Goal: Transaction & Acquisition: Book appointment/travel/reservation

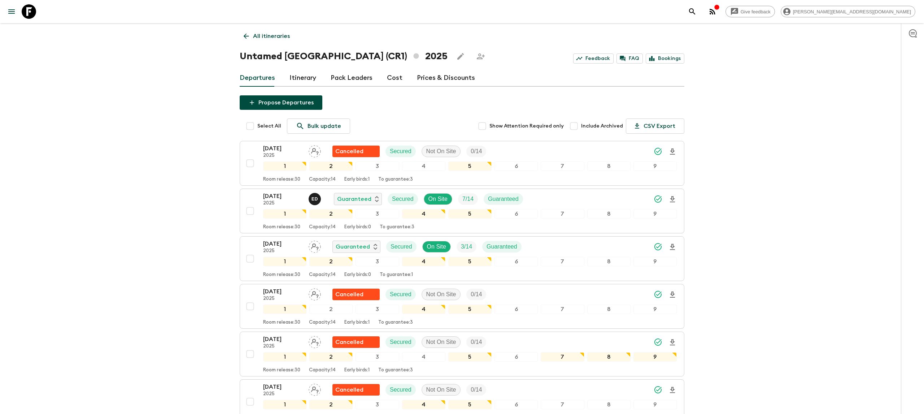
scroll to position [51, 0]
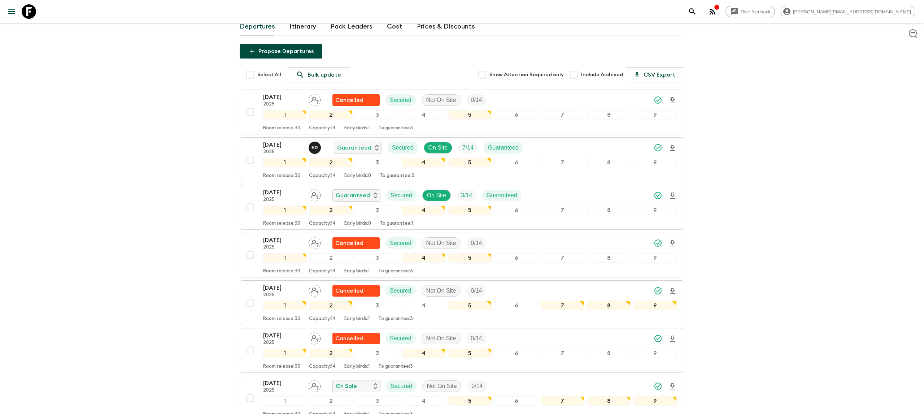
click at [27, 14] on icon at bounding box center [29, 11] width 14 height 14
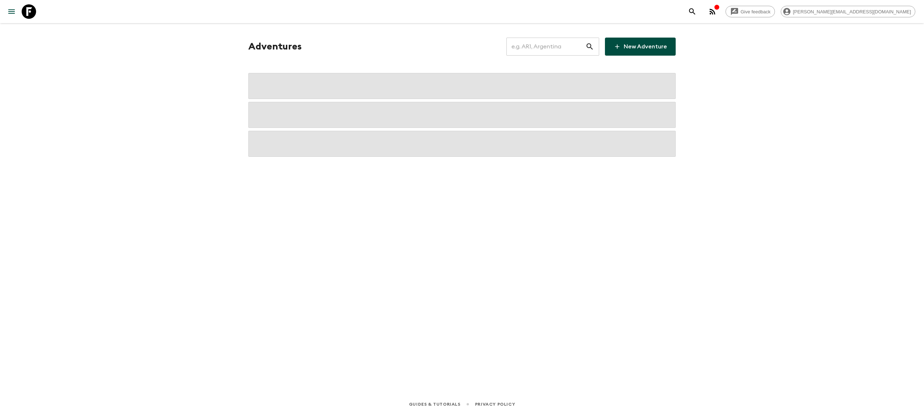
click at [558, 44] on input "text" at bounding box center [545, 46] width 79 height 20
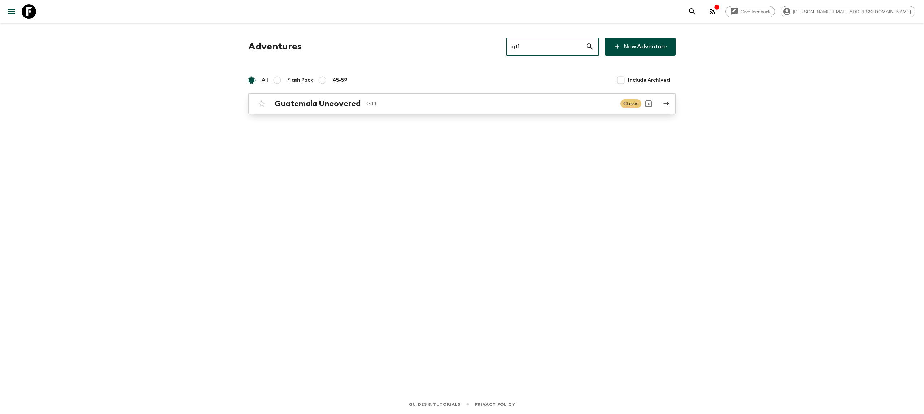
type input "gt1"
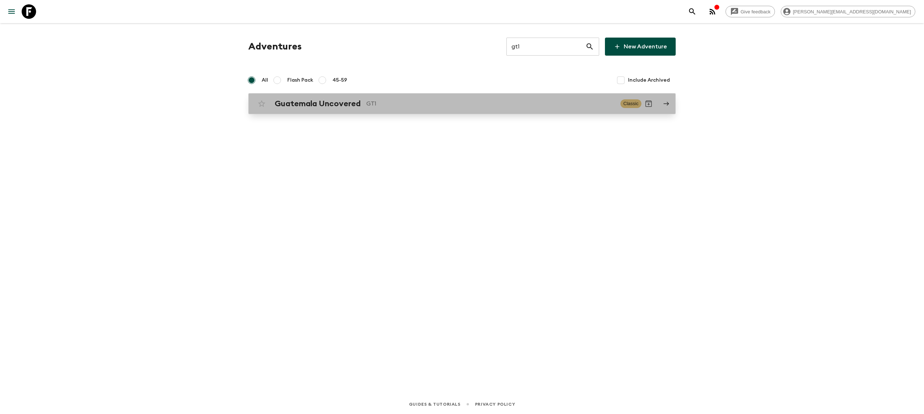
click at [350, 107] on h2 "Guatemala Uncovered" at bounding box center [318, 103] width 86 height 9
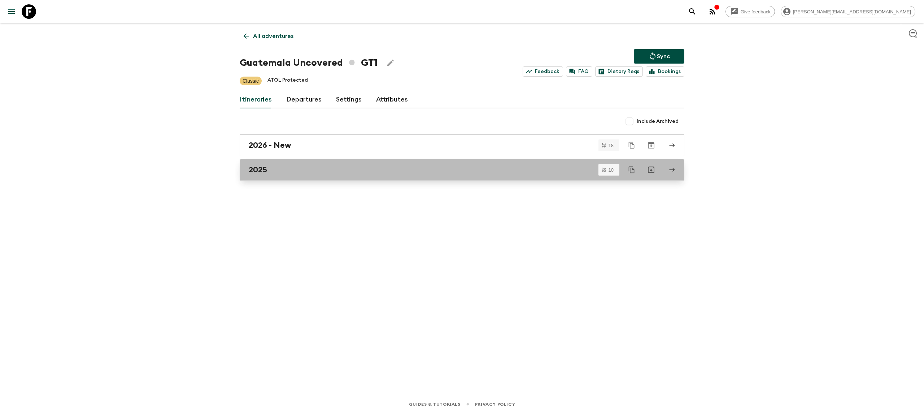
click at [285, 169] on div "2025" at bounding box center [455, 169] width 413 height 9
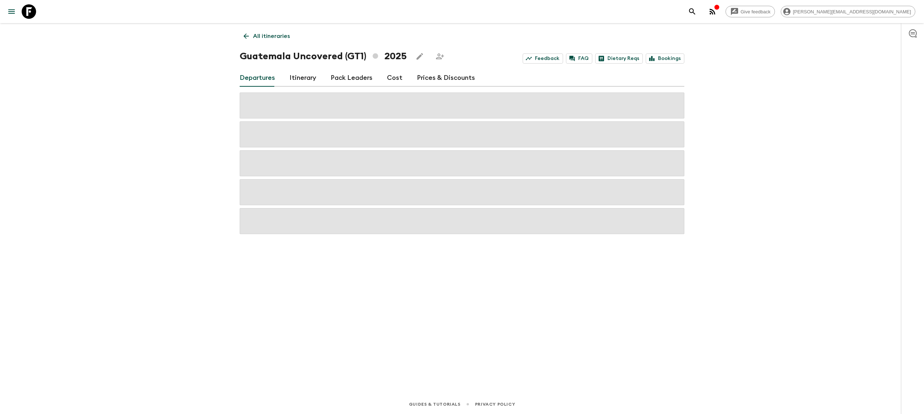
click at [127, 243] on div "Give feedback [PERSON_NAME][EMAIL_ADDRESS][DOMAIN_NAME] All itineraries Guatema…" at bounding box center [462, 207] width 924 height 414
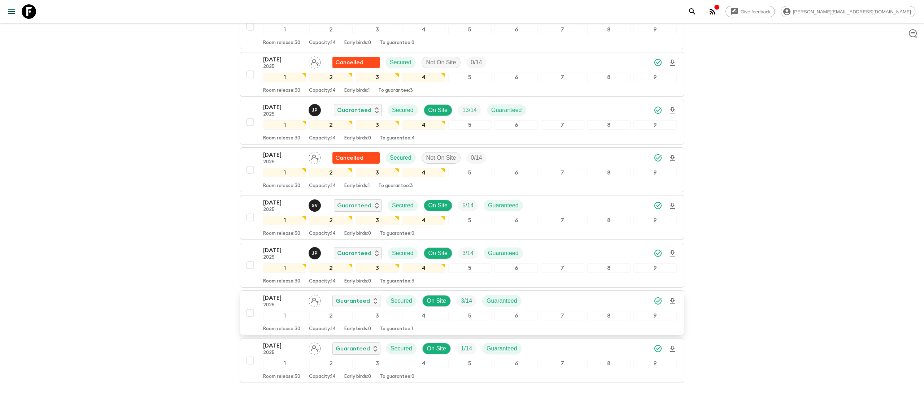
scroll to position [231, 0]
click at [673, 254] on icon "Download Onboarding" at bounding box center [672, 254] width 9 height 9
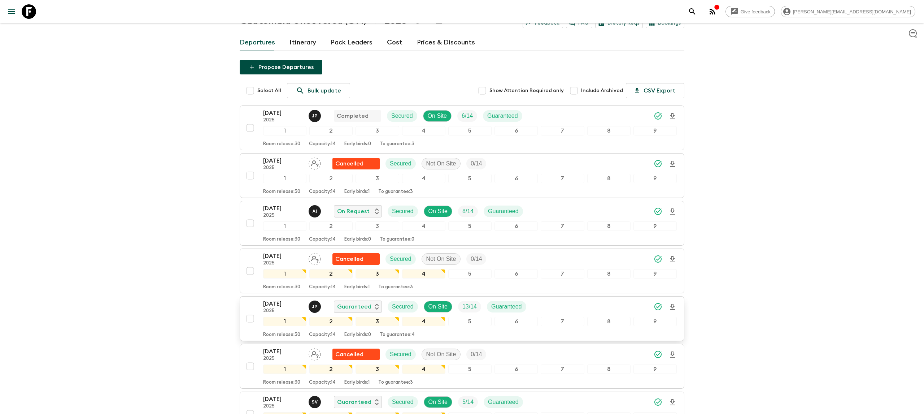
scroll to position [0, 0]
